Goal: Information Seeking & Learning: Learn about a topic

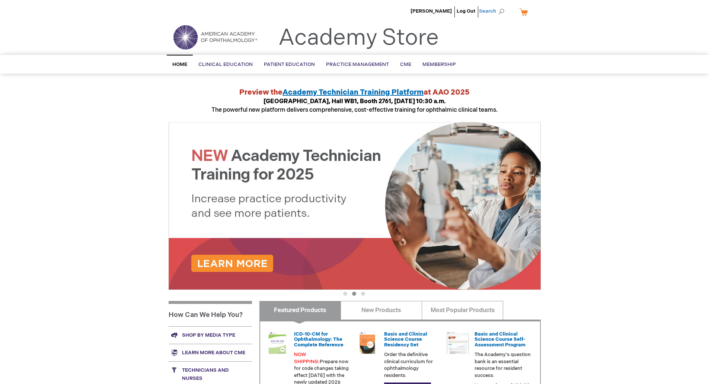
click at [495, 13] on span "Search" at bounding box center [493, 11] width 28 height 15
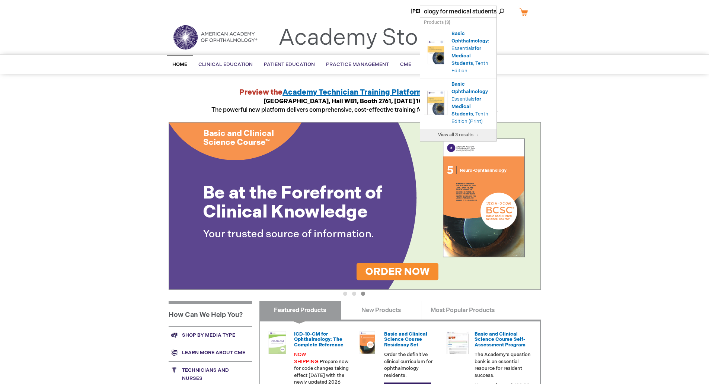
type input "Basic ophthalmology for medical students"
click at [457, 138] on span "View all 3 results →" at bounding box center [458, 135] width 41 height 6
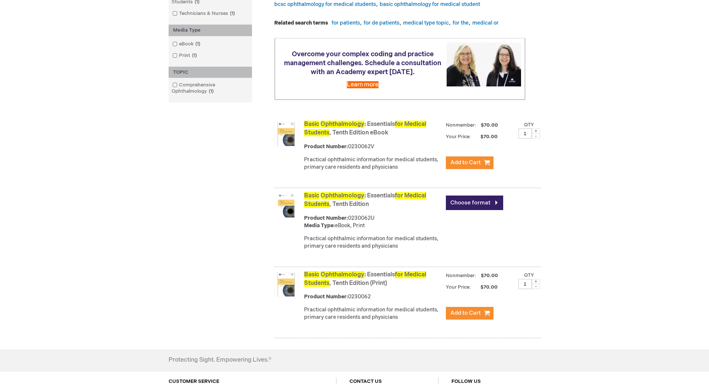
scroll to position [112, 0]
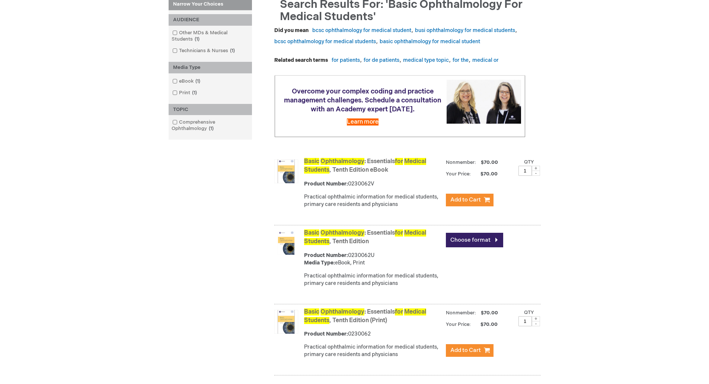
click at [221, 329] on div "Narrow Your Choices Narrow Your Choices Narrow Your Choices AUDIENCE Other MDs …" at bounding box center [355, 188] width 372 height 379
